Goal: Task Accomplishment & Management: Use online tool/utility

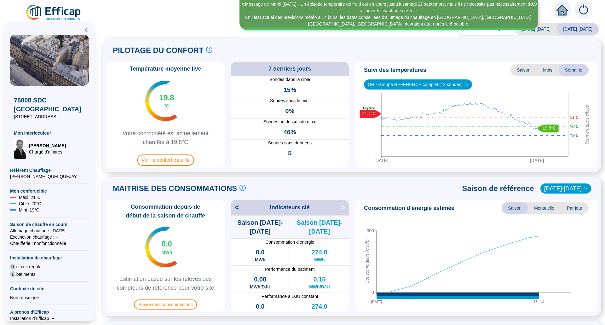
drag, startPoint x: 480, startPoint y: 42, endPoint x: 188, endPoint y: 27, distance: 293.0
click at [188, 27] on div "Saison analysée [DATE]-[DATE] [DATE]-[DATE] PILOTAGE DU CONFORT Le pilotage du …" at bounding box center [352, 175] width 506 height 298
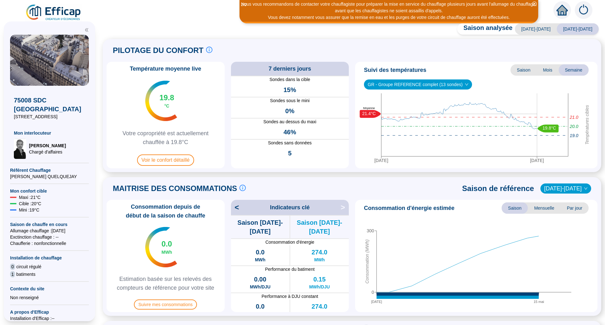
click at [534, 4] on icon "close-circle" at bounding box center [534, 4] width 4 height 4
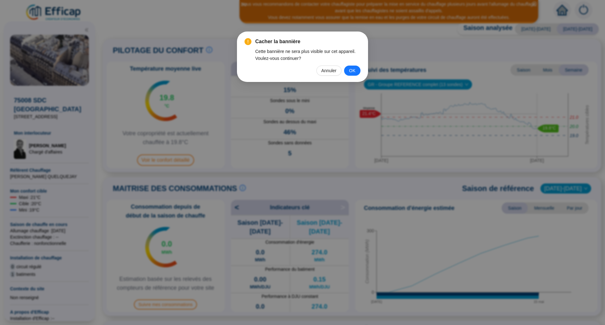
click at [326, 70] on span "Annuler" at bounding box center [328, 70] width 15 height 7
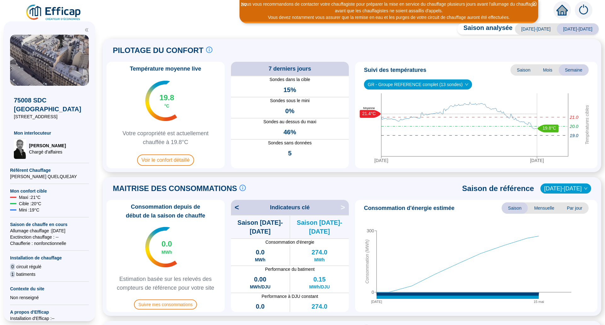
drag, startPoint x: 394, startPoint y: 1, endPoint x: 426, endPoint y: 52, distance: 59.6
click at [426, 52] on div "PILOTAGE DU CONFORT Le pilotage du confort est fondamental pour le confort de t…" at bounding box center [351, 50] width 491 height 15
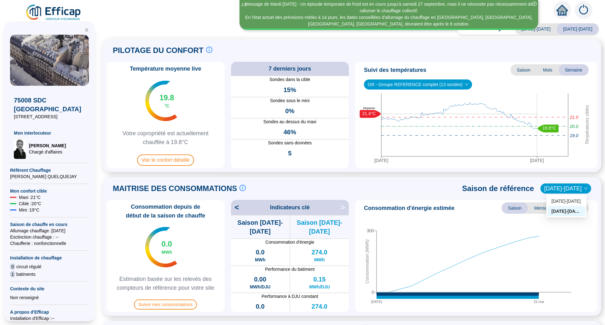
click at [559, 187] on span "[DATE]-[DATE]" at bounding box center [565, 188] width 43 height 9
click at [559, 203] on div "[DATE]-[DATE]" at bounding box center [566, 201] width 30 height 7
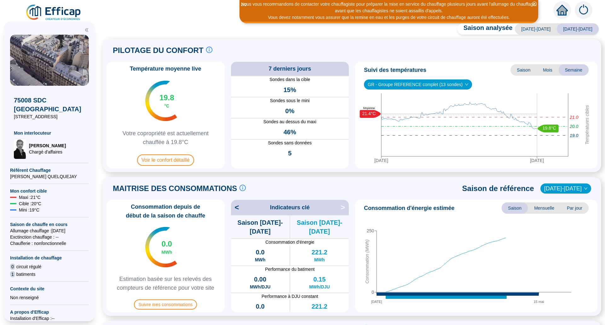
click at [563, 193] on div "MAITRISE DES CONSOMMATIONS Les consommations d'énergie proviennent des fourniss…" at bounding box center [351, 188] width 491 height 15
click at [339, 209] on div "< Indicateurs clé >" at bounding box center [290, 207] width 118 height 15
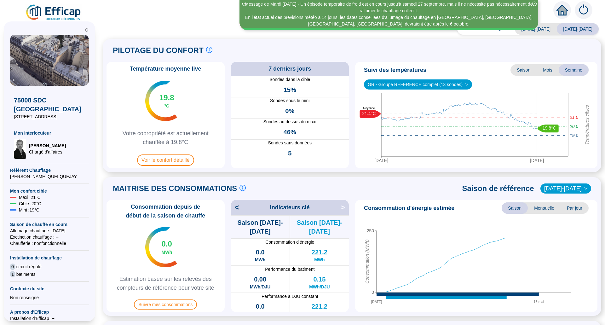
click at [0, 197] on div "75008 SDC [GEOGRAPHIC_DATA] [STREET_ADDRESS] Mon interlocuteur [PERSON_NAME] d'…" at bounding box center [49, 171] width 99 height 307
click at [464, 85] on div "GR - Groupe REFERENCE complet (13 sondes)" at bounding box center [418, 84] width 108 height 10
click at [495, 90] on div "Suivi des températures Saison Mois Semaine GR - Groupe REFERENCE complet (13 so…" at bounding box center [476, 115] width 242 height 106
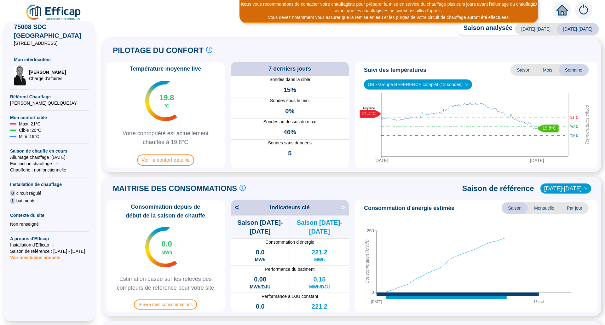
scroll to position [85, 0]
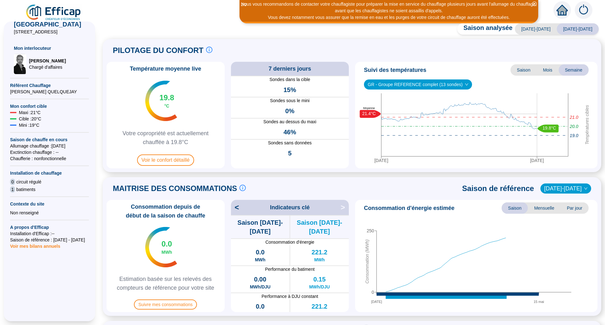
click at [47, 240] on span "Voir mes bilans annuels" at bounding box center [35, 244] width 50 height 9
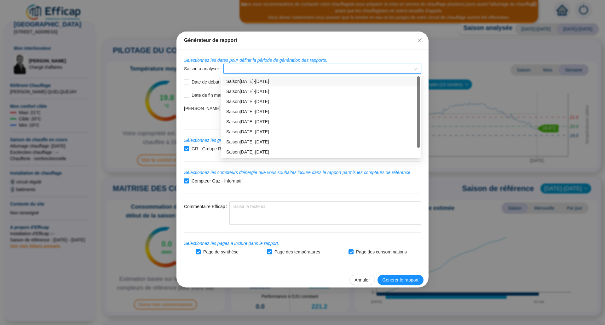
click at [227, 71] on input "Saison à analyser" at bounding box center [319, 68] width 184 height 9
click at [237, 144] on div "Saison [DATE]-[DATE]" at bounding box center [321, 142] width 190 height 7
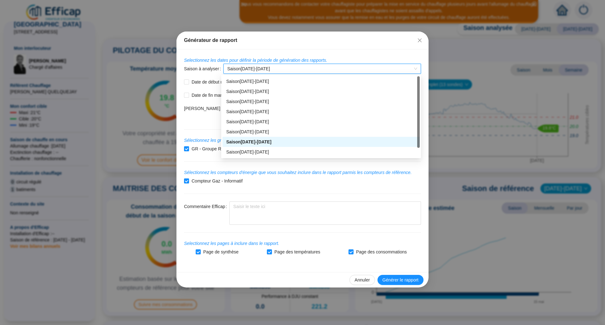
type input "[DATE]"
click at [238, 67] on span "Saison [DATE]-[DATE]" at bounding box center [322, 68] width 190 height 9
click at [240, 131] on div "Saison [DATE]-[DATE]" at bounding box center [321, 132] width 190 height 7
type input "[DATE]"
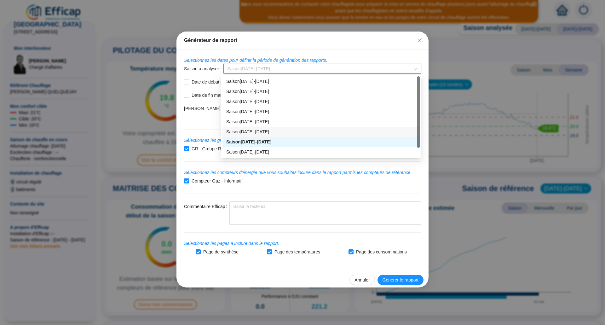
type input "[DATE]"
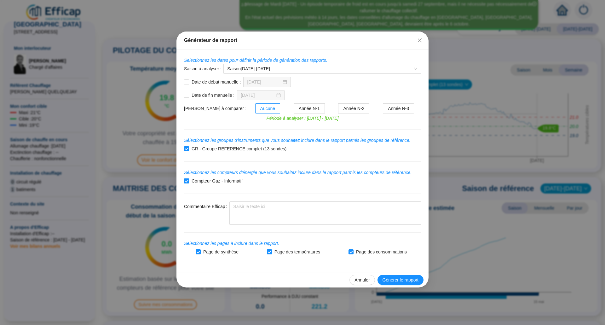
click at [403, 276] on button "Générer le rapport" at bounding box center [400, 280] width 46 height 10
click at [421, 39] on icon "close" at bounding box center [420, 40] width 4 height 4
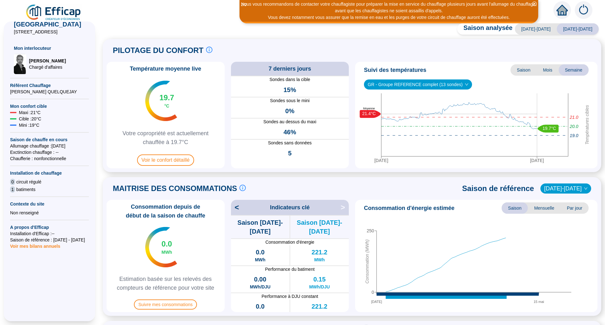
click at [179, 159] on span "Voir le confort détaillé" at bounding box center [165, 159] width 57 height 11
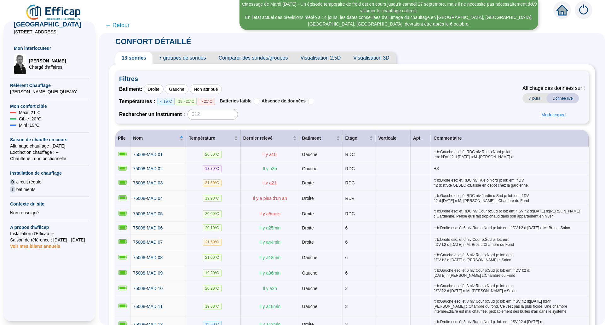
click at [124, 25] on span "← Retour" at bounding box center [117, 25] width 24 height 9
click at [118, 24] on span "← Retour" at bounding box center [352, 25] width 506 height 15
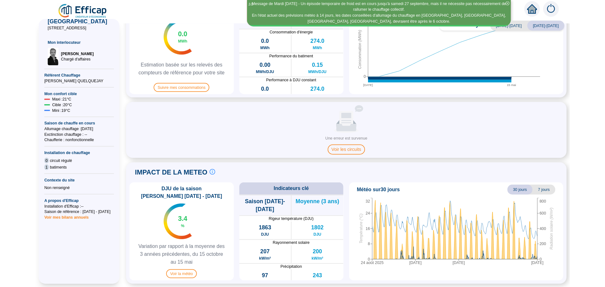
scroll to position [188, 0]
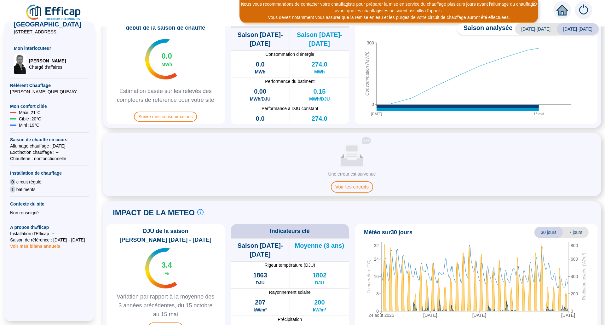
click at [337, 185] on span "Voir les circuits" at bounding box center [352, 186] width 43 height 11
